Goal: Information Seeking & Learning: Learn about a topic

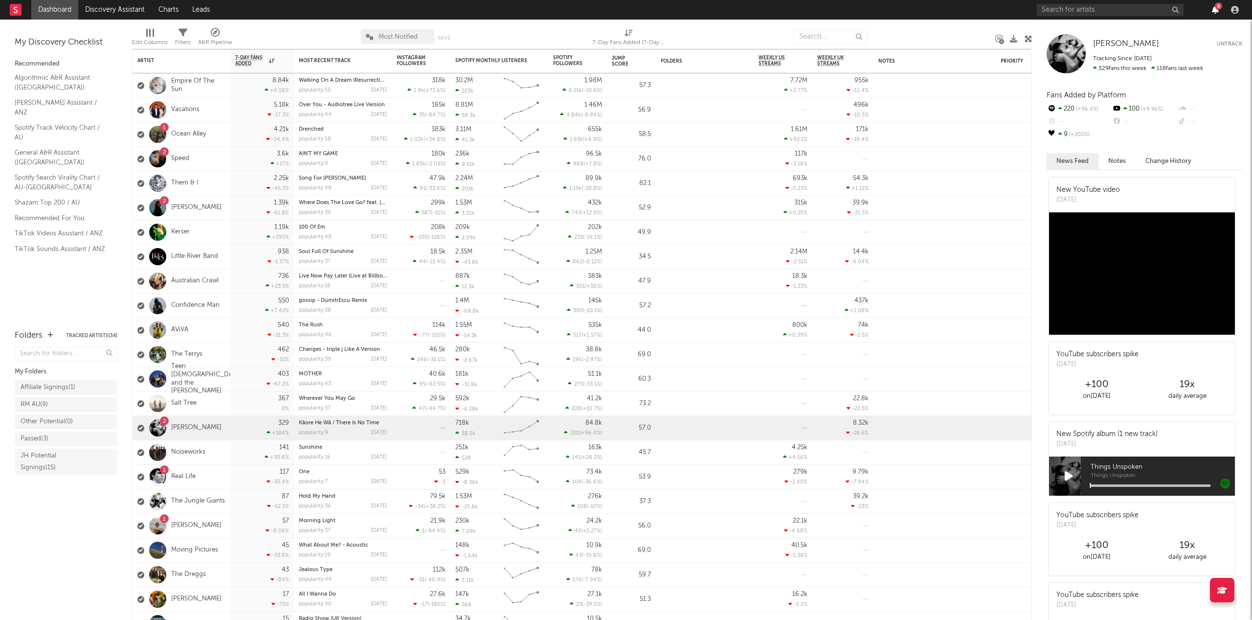
click at [1212, 7] on icon "button" at bounding box center [1215, 10] width 7 height 8
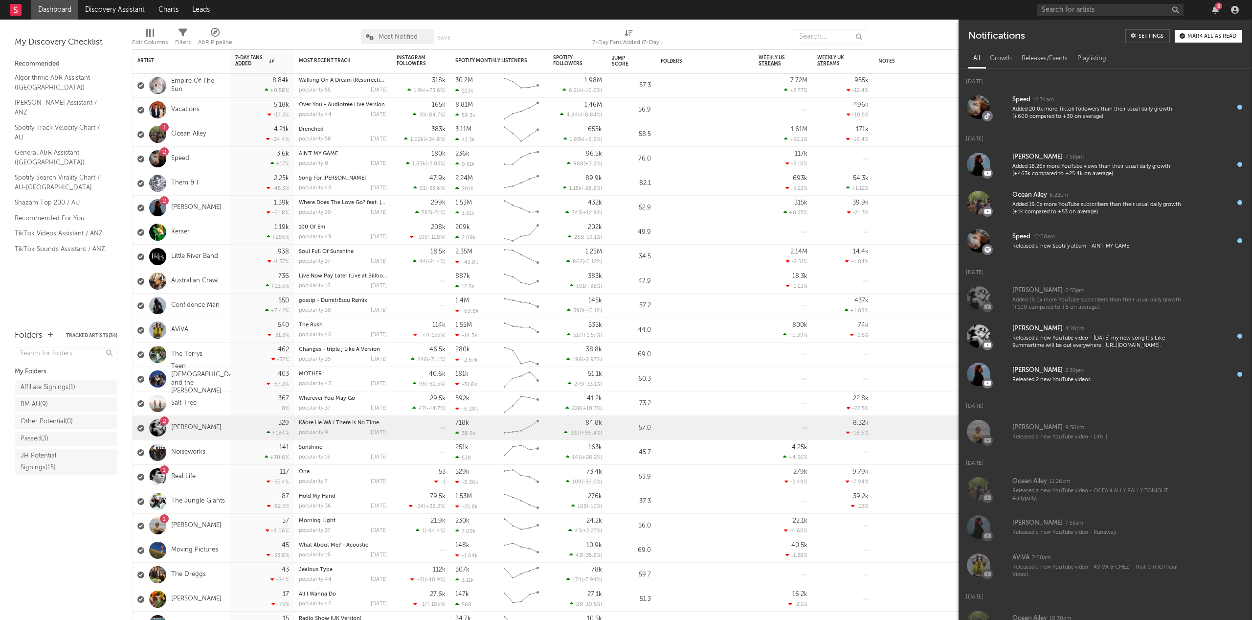
click at [1214, 35] on div "Mark all as read" at bounding box center [1212, 36] width 49 height 5
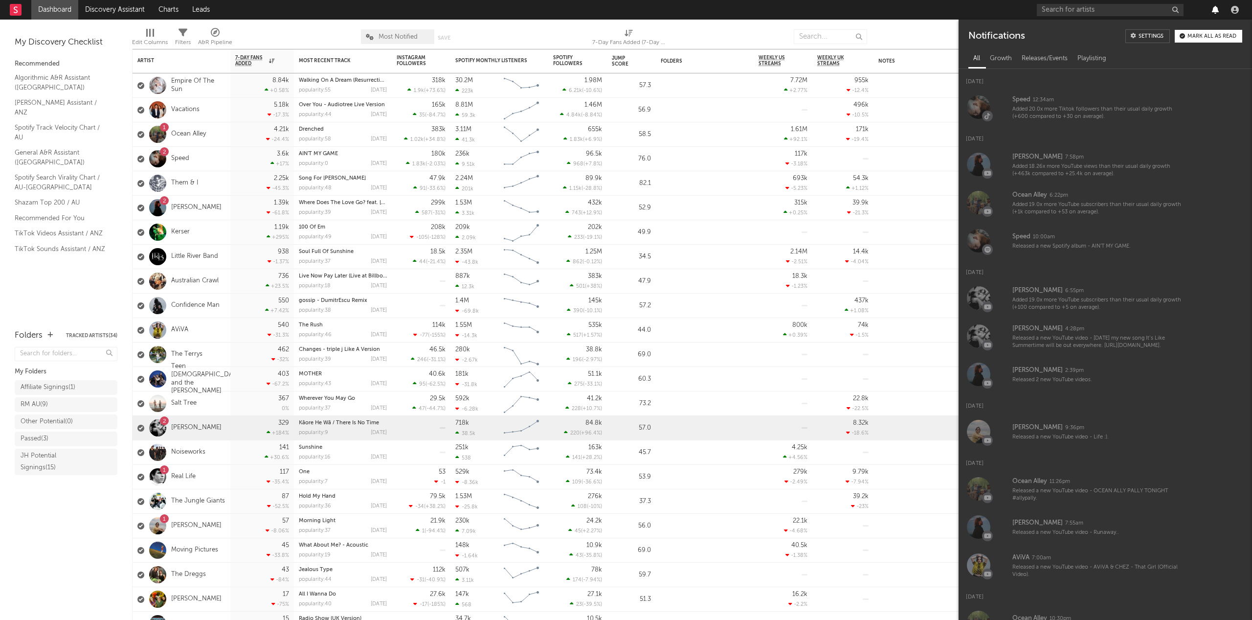
click at [1217, 6] on icon "button" at bounding box center [1215, 10] width 7 height 8
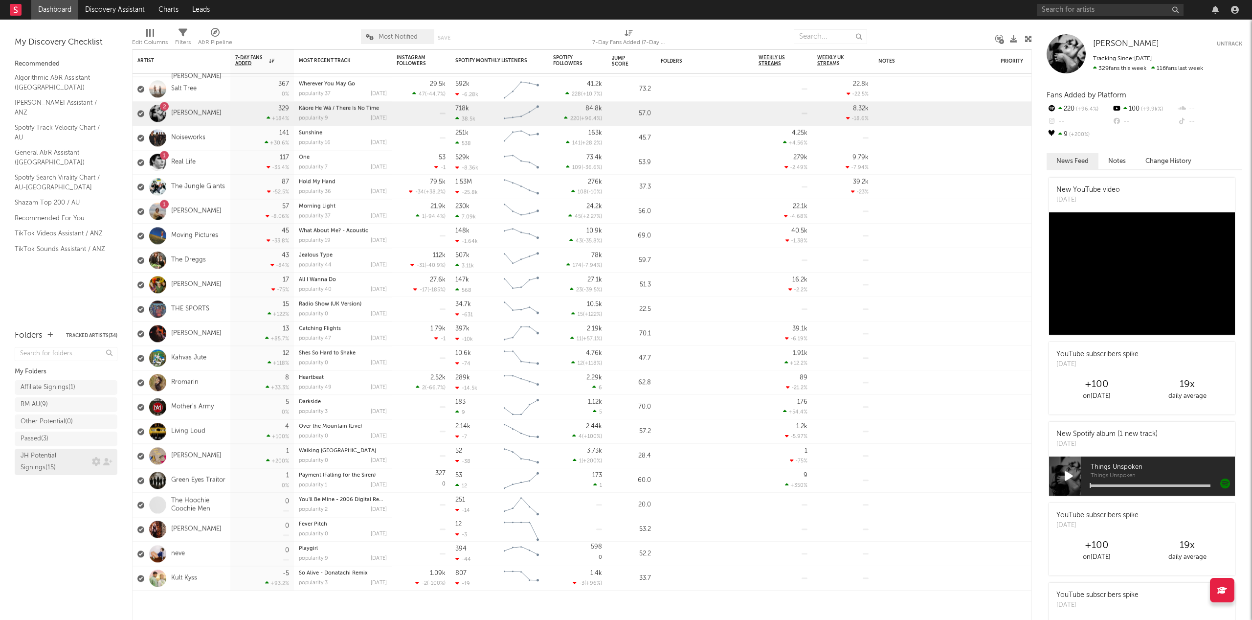
click at [66, 467] on div "JH Potential Signings ( 15 )" at bounding box center [55, 461] width 69 height 23
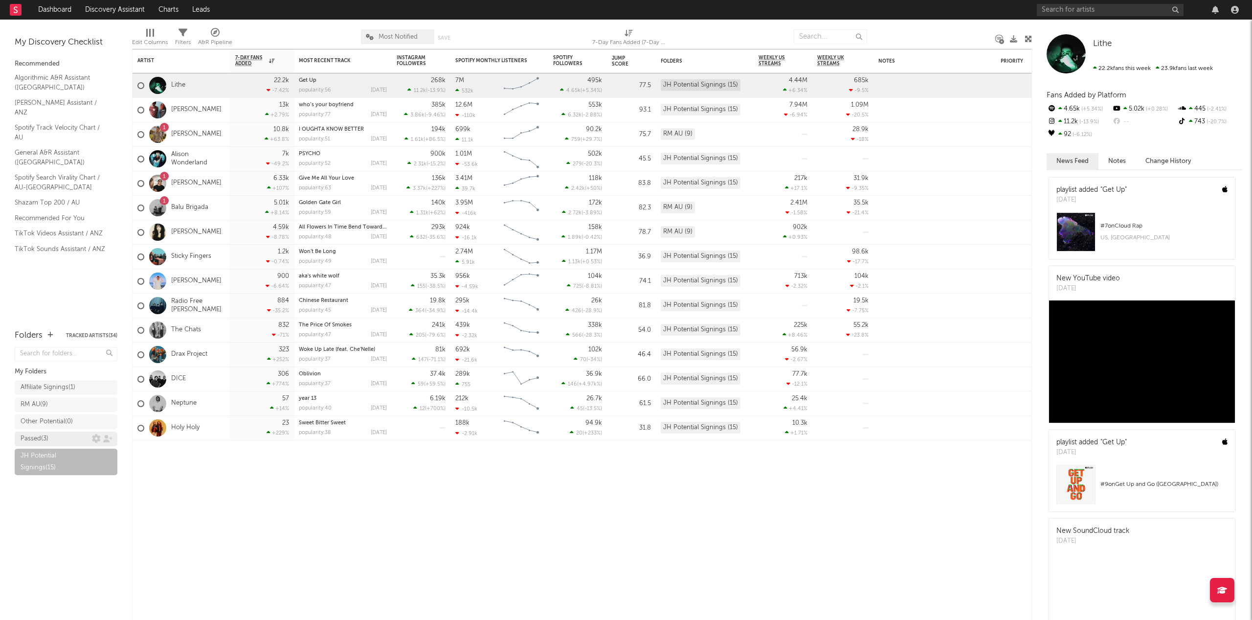
click at [65, 438] on div "Passed ( 3 )" at bounding box center [56, 439] width 71 height 12
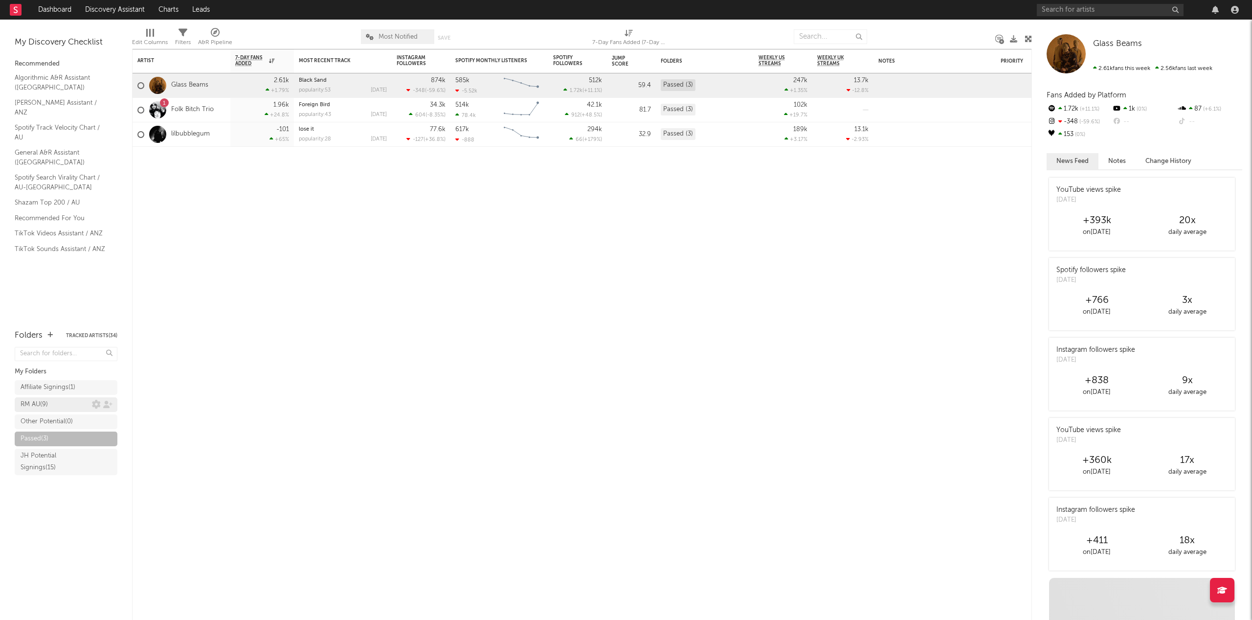
click at [62, 405] on div "RM AU ( 9 )" at bounding box center [56, 405] width 71 height 12
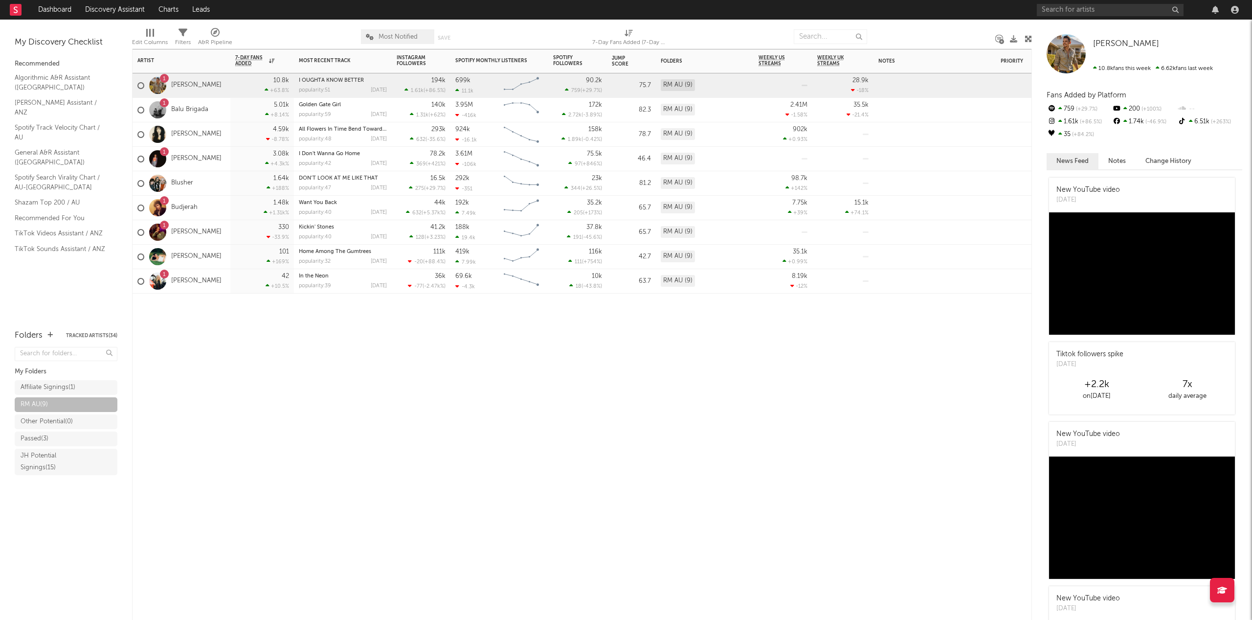
click at [238, 289] on div "42 +10.5 %" at bounding box center [262, 281] width 54 height 24
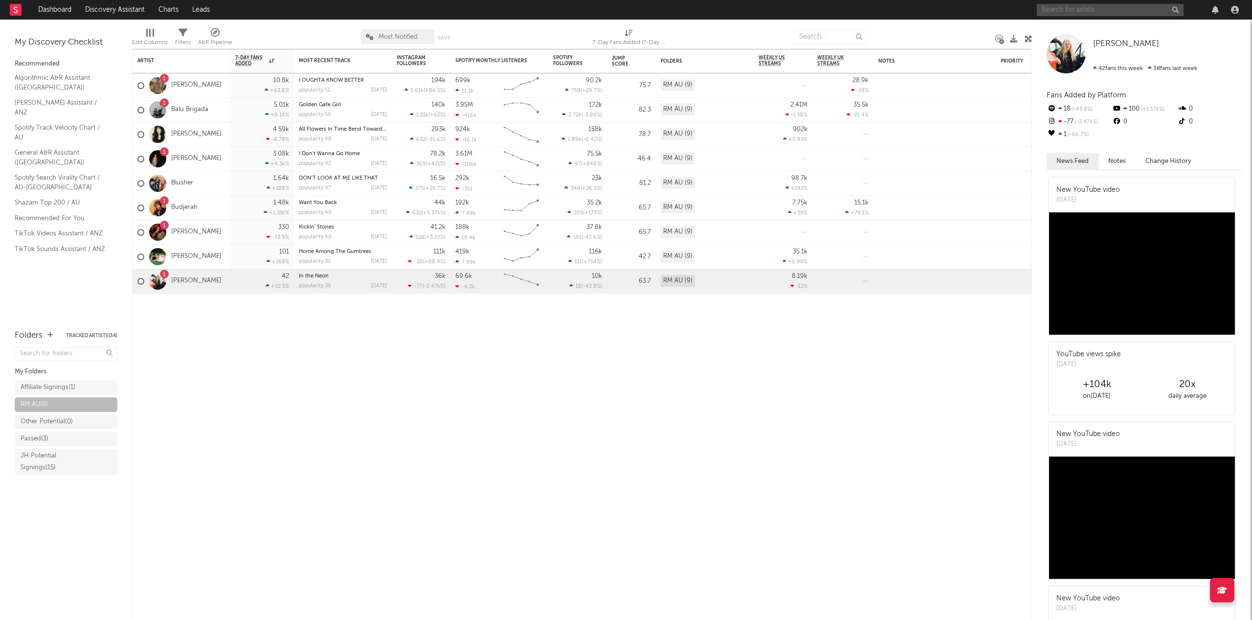
click at [1119, 9] on input "text" at bounding box center [1110, 10] width 147 height 12
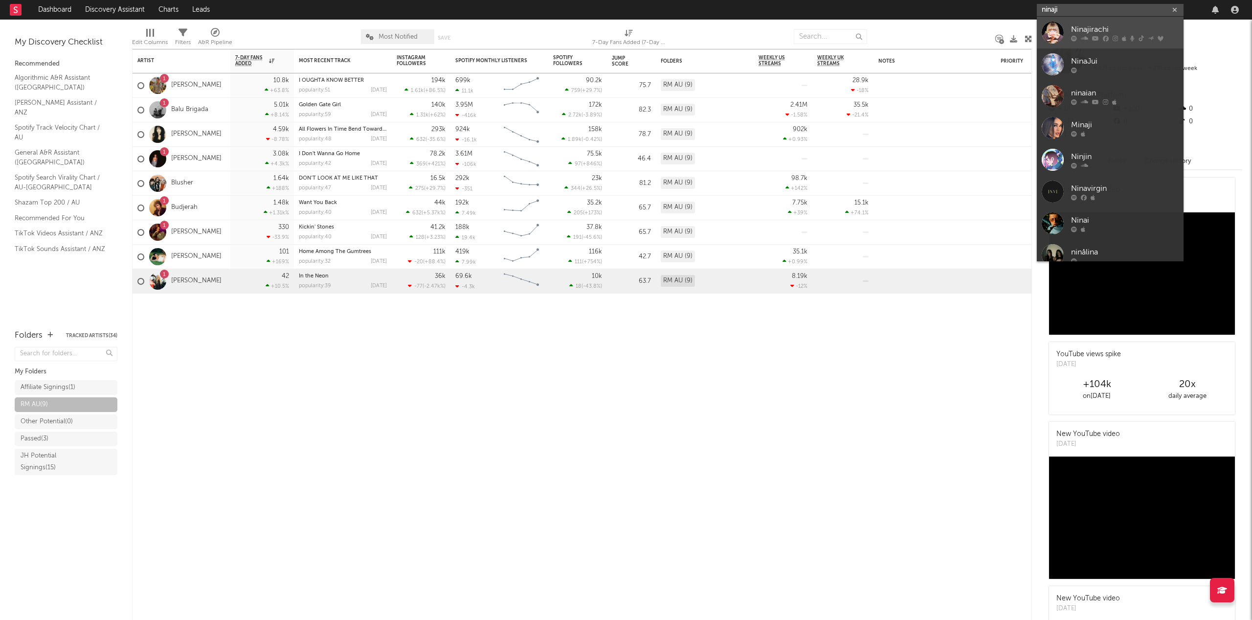
type input "ninaji"
click at [1116, 27] on div "Ninajirachi" at bounding box center [1125, 29] width 108 height 12
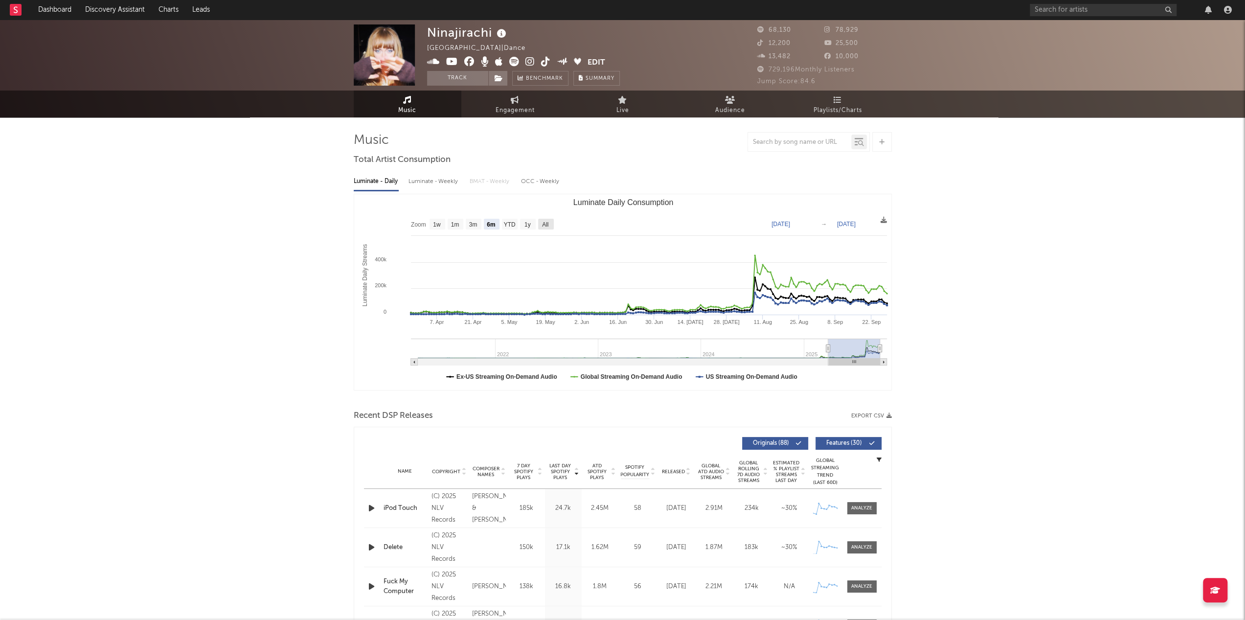
click at [549, 222] on rect "Luminate Daily Consumption" at bounding box center [546, 224] width 16 height 11
select select "All"
type input "[DATE]"
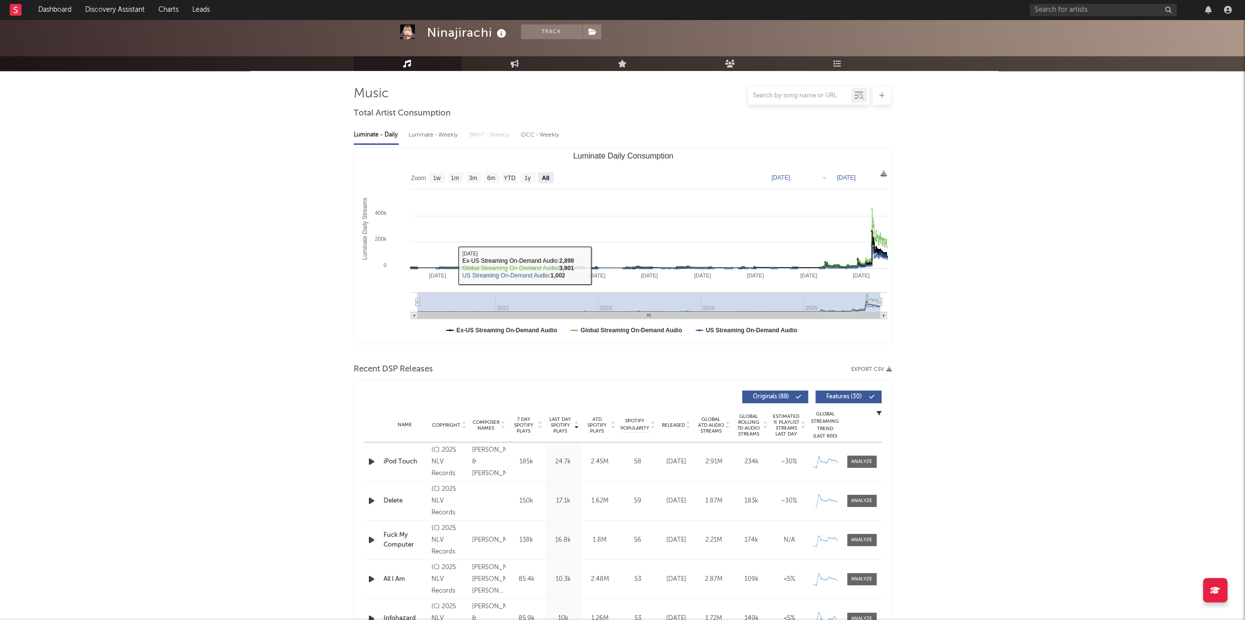
scroll to position [98, 0]
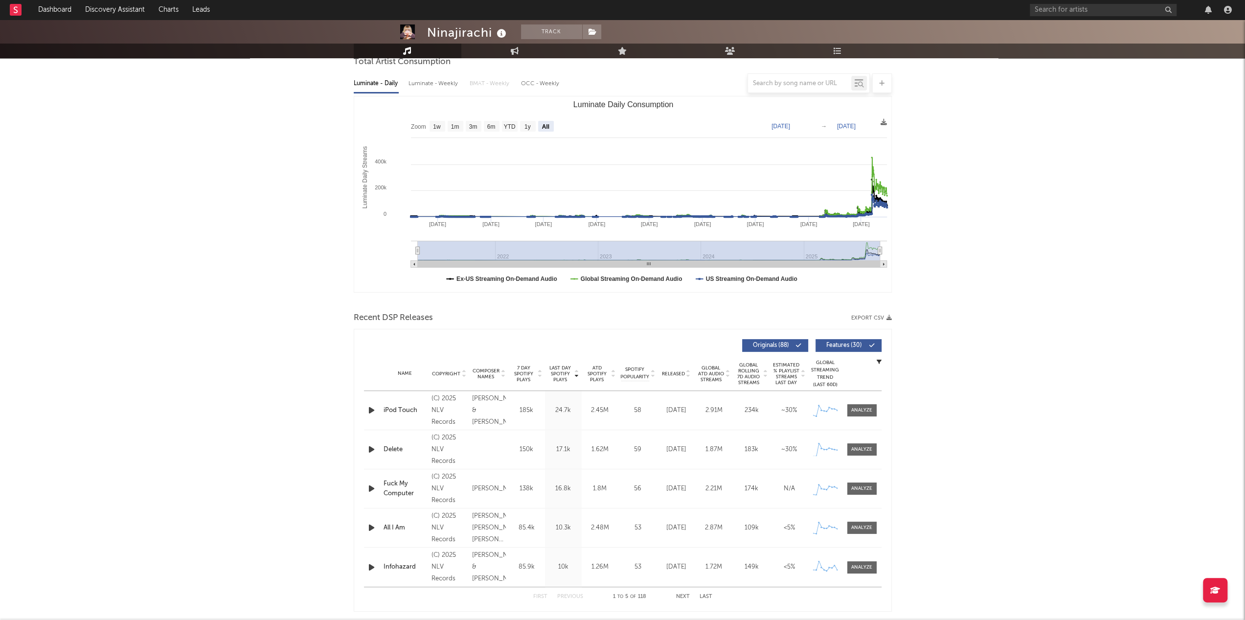
click at [673, 372] on span "Released" at bounding box center [673, 374] width 23 height 6
click at [672, 371] on span "Released" at bounding box center [673, 374] width 23 height 6
click at [587, 375] on span "ATD Spotify Plays" at bounding box center [597, 374] width 26 height 18
click at [523, 372] on span "7 Day Spotify Plays" at bounding box center [524, 374] width 26 height 18
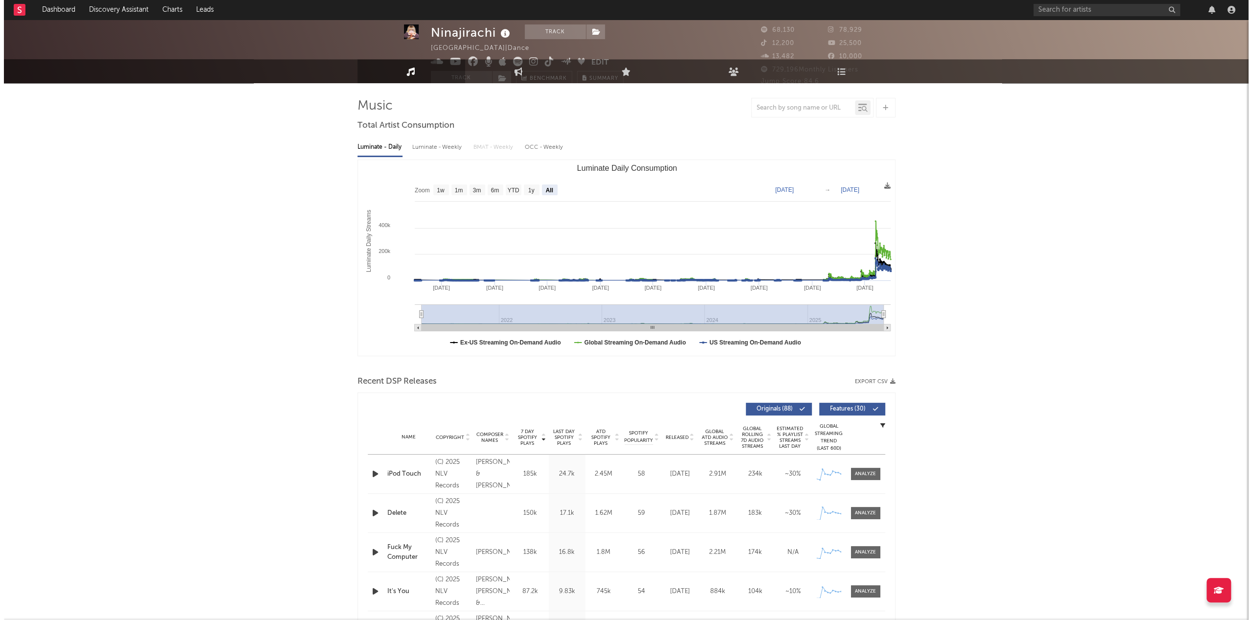
scroll to position [0, 0]
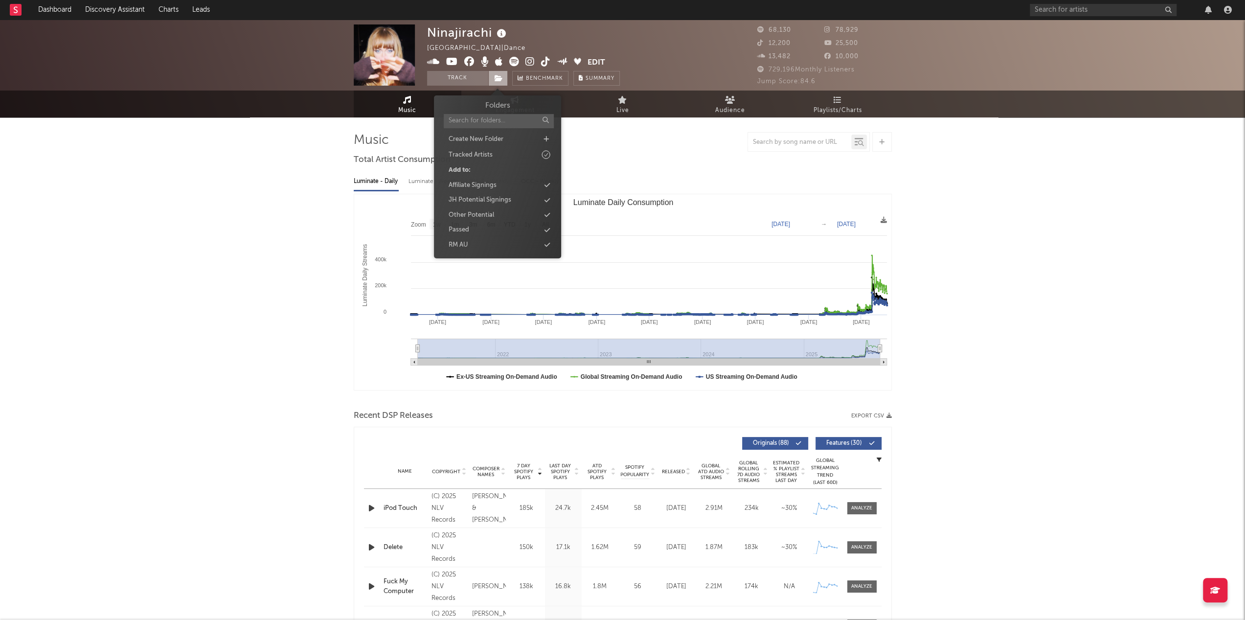
click at [495, 74] on span at bounding box center [498, 78] width 20 height 15
click at [487, 201] on div "JH Potential Signings" at bounding box center [480, 200] width 63 height 10
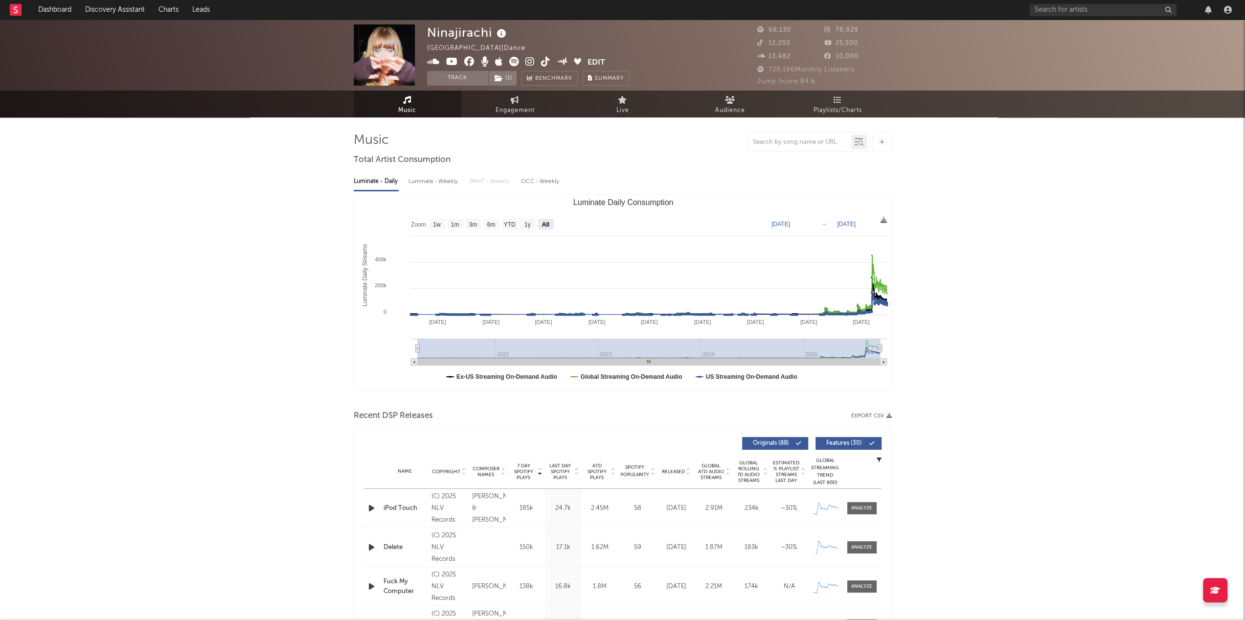
click at [58, 9] on link "Dashboard" at bounding box center [54, 10] width 47 height 20
